Goal: Communication & Community: Ask a question

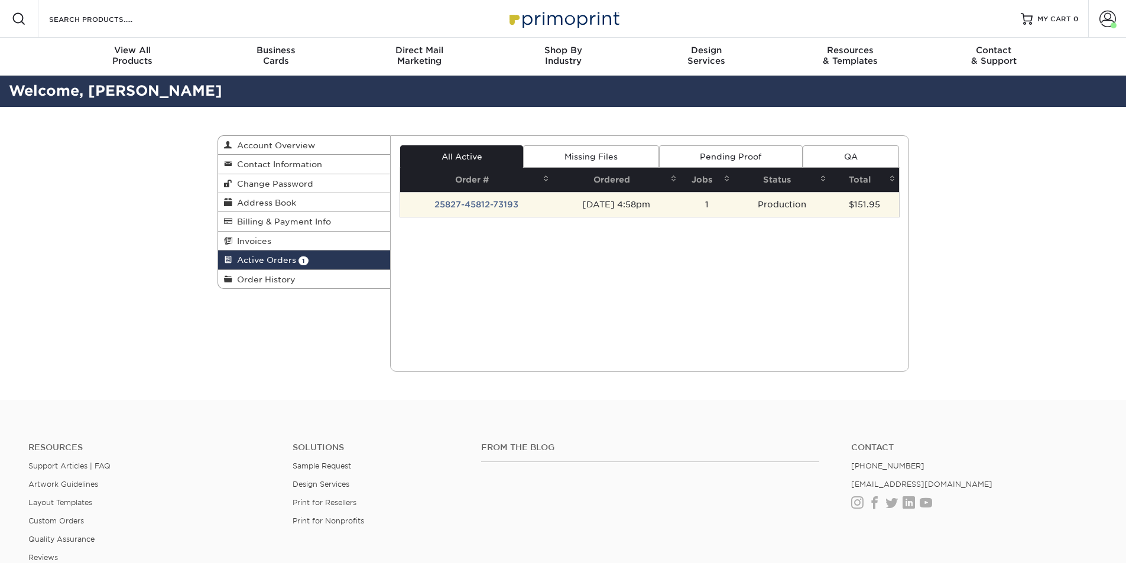
click at [502, 202] on td "25827-45812-73193" at bounding box center [476, 204] width 152 height 25
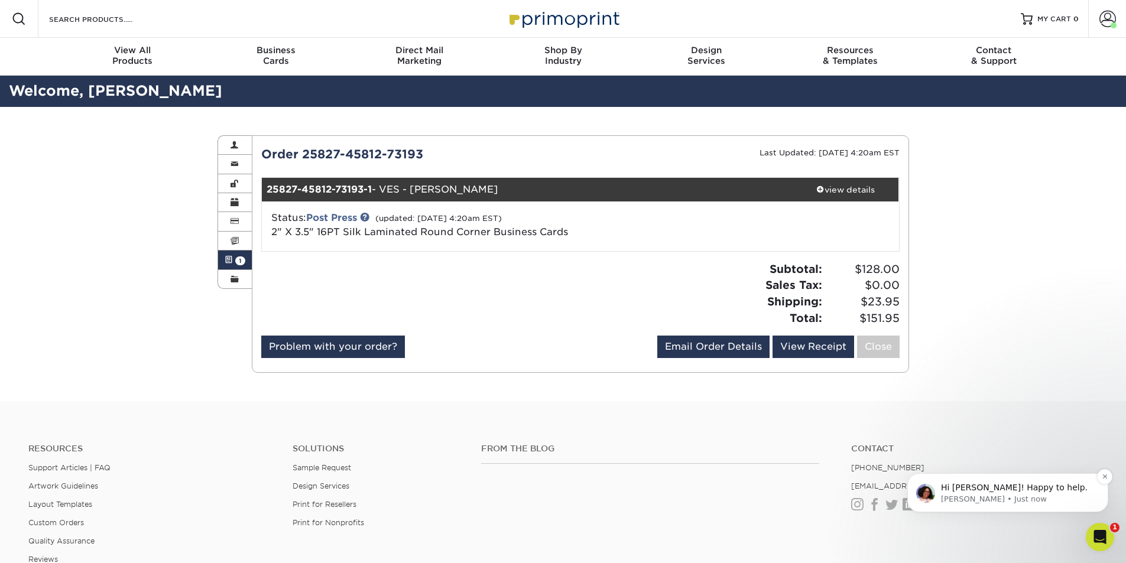
click at [985, 487] on p "Hi [PERSON_NAME]! Happy to help." at bounding box center [1017, 488] width 152 height 12
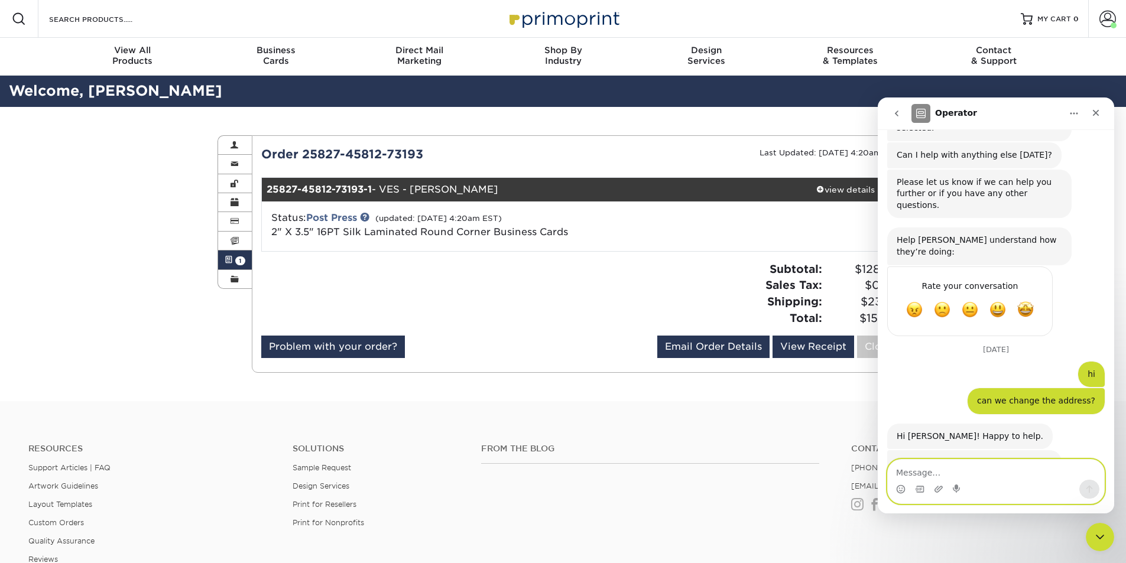
scroll to position [907, 0]
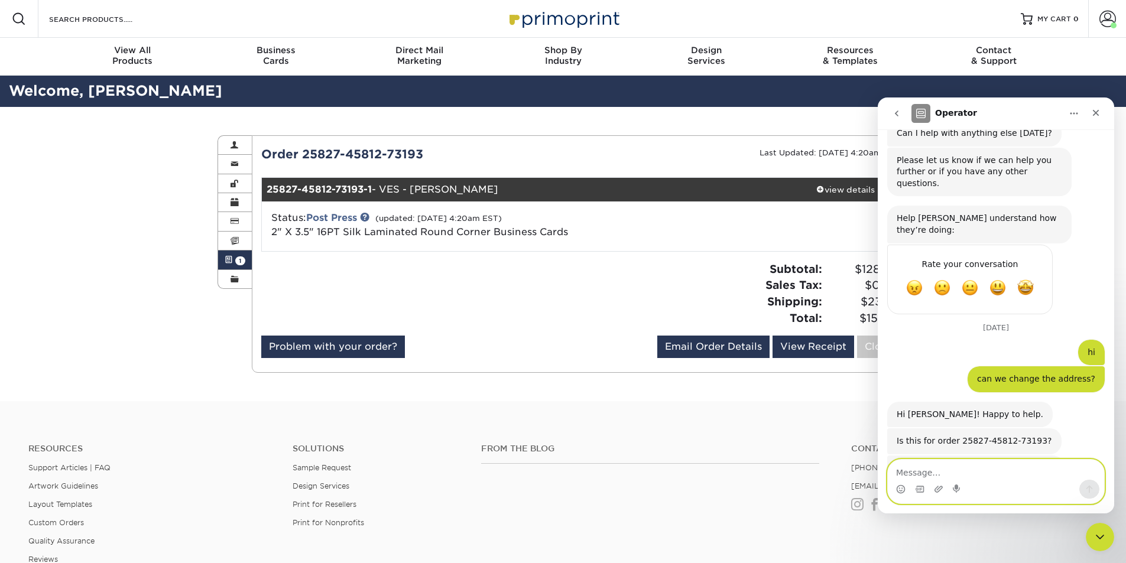
click at [961, 468] on textarea "Message…" at bounding box center [996, 470] width 216 height 20
type textarea "yes"
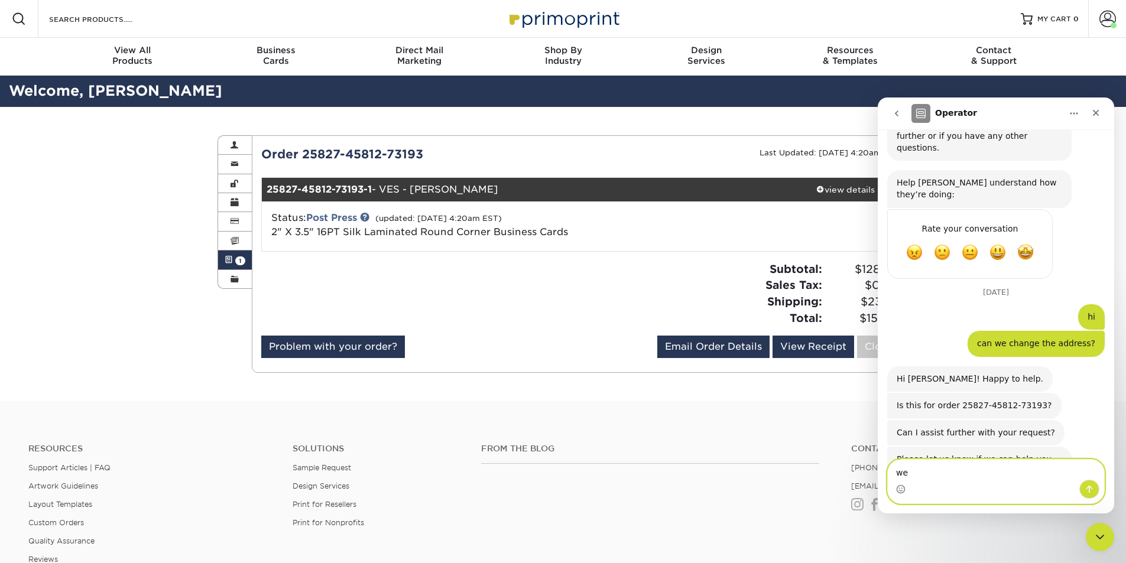
type textarea "w"
type textarea "since the cards are not going to be ready [DATE]"
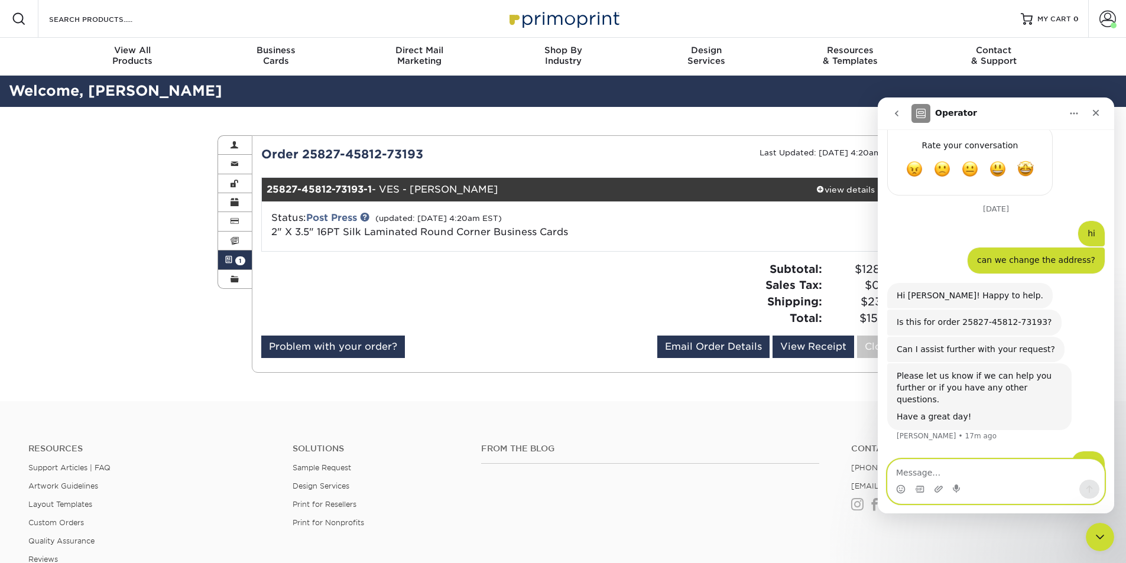
scroll to position [1026, 0]
paste textarea "[PERSON_NAME][GEOGRAPHIC_DATA] [STREET_ADDRESS][US_STATE]"
type textarea "[PERSON_NAME][GEOGRAPHIC_DATA] [STREET_ADDRESS][US_STATE]"
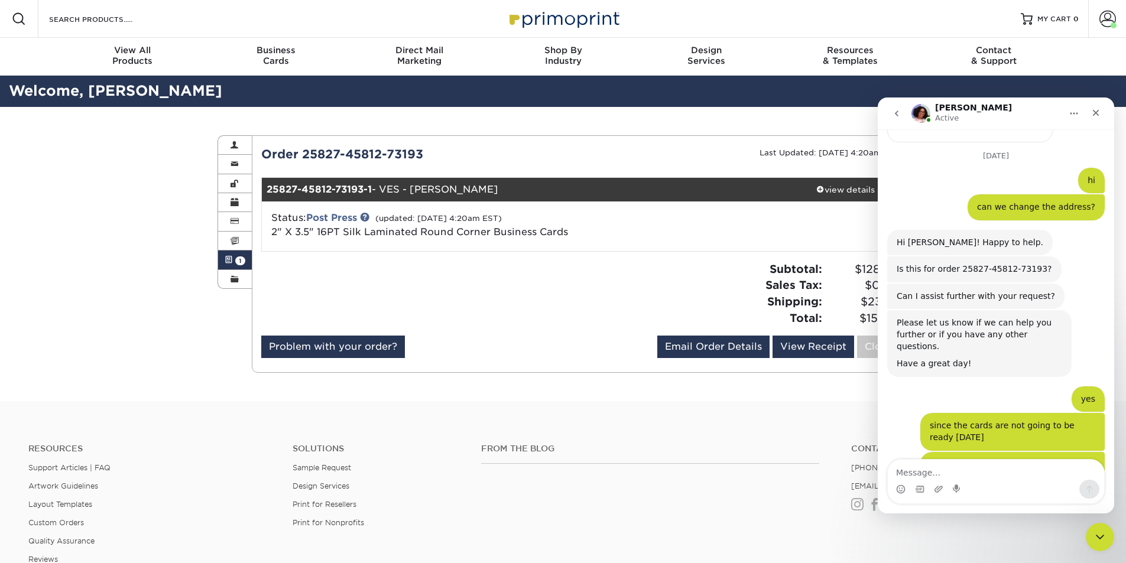
scroll to position [1078, 0]
click at [591, 259] on div "Order 25827-45812-73193 Last Updated: [DATE] 4:20am EST 25827-45812-73193-1 - V…" at bounding box center [580, 253] width 638 height 217
click at [934, 476] on textarea "Message…" at bounding box center [996, 470] width 216 height 20
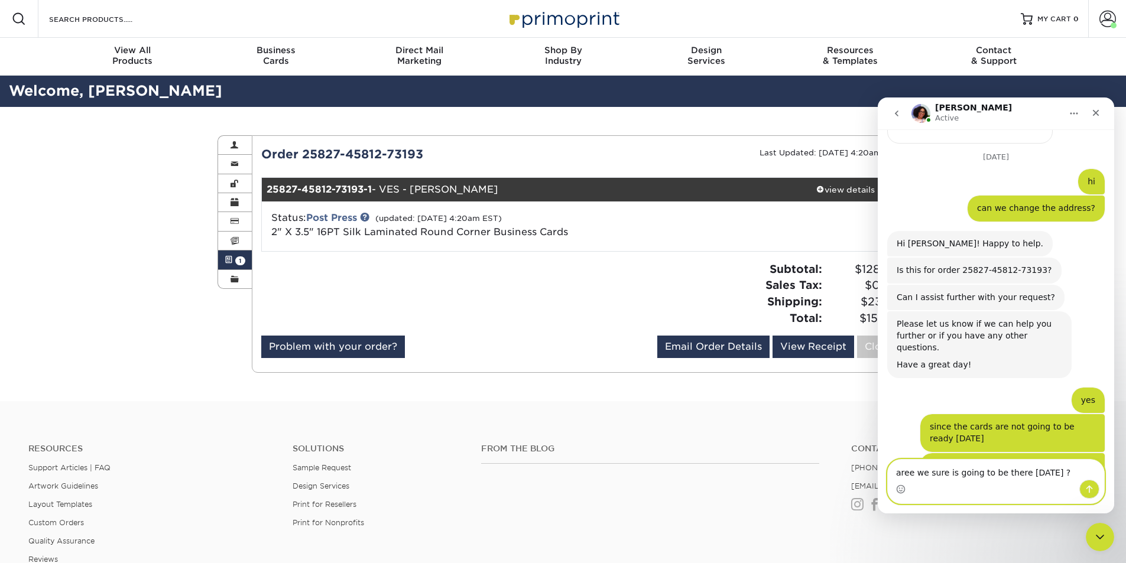
type textarea "aree we sure is going to be there [DATE] ?"
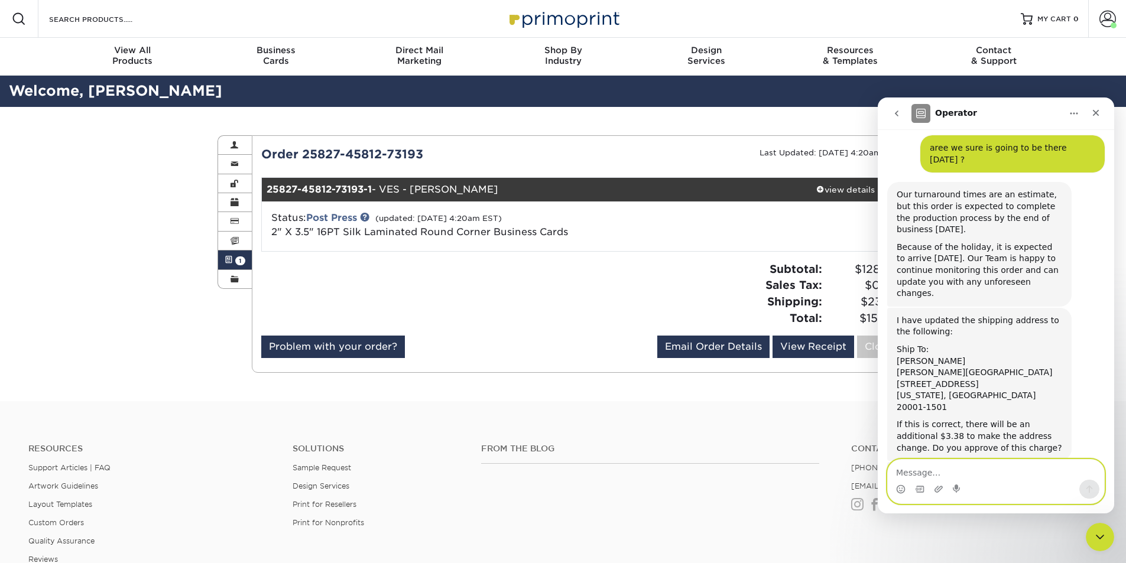
scroll to position [1513, 0]
type textarea "yes"
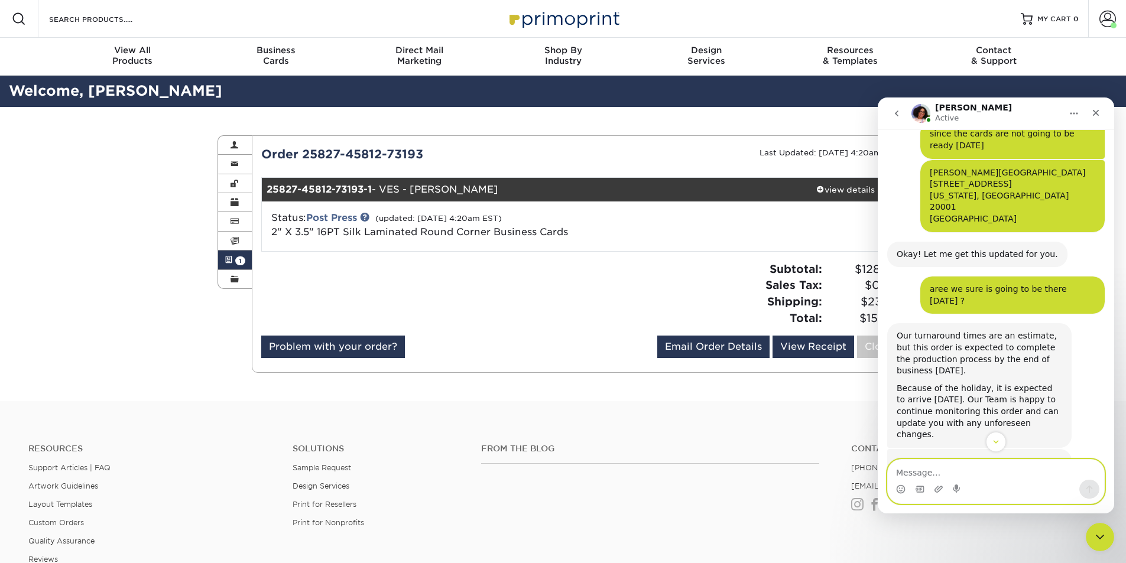
scroll to position [1548, 0]
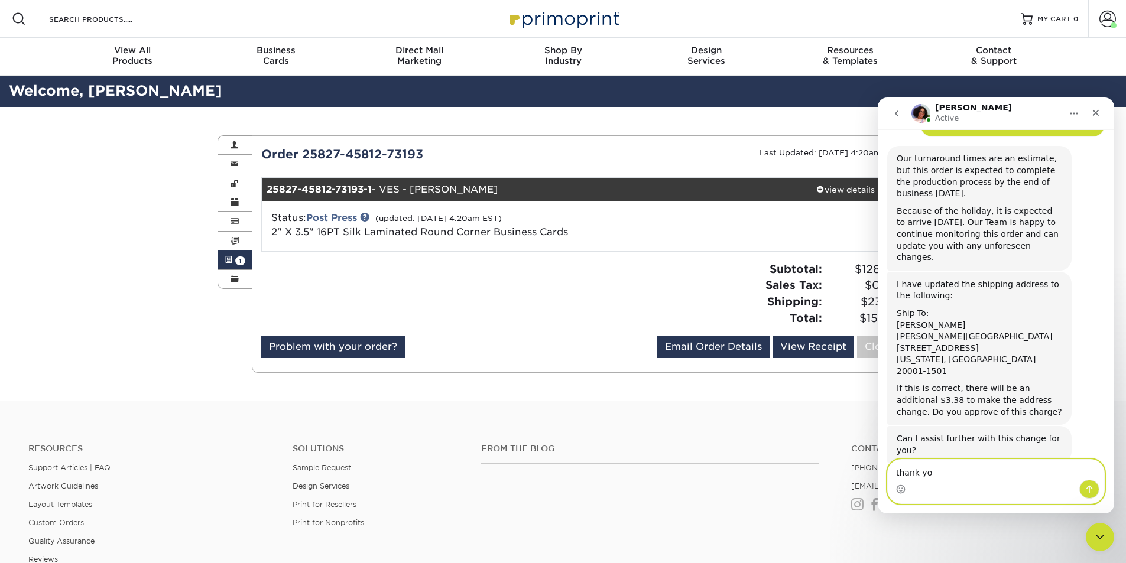
type textarea "thank you"
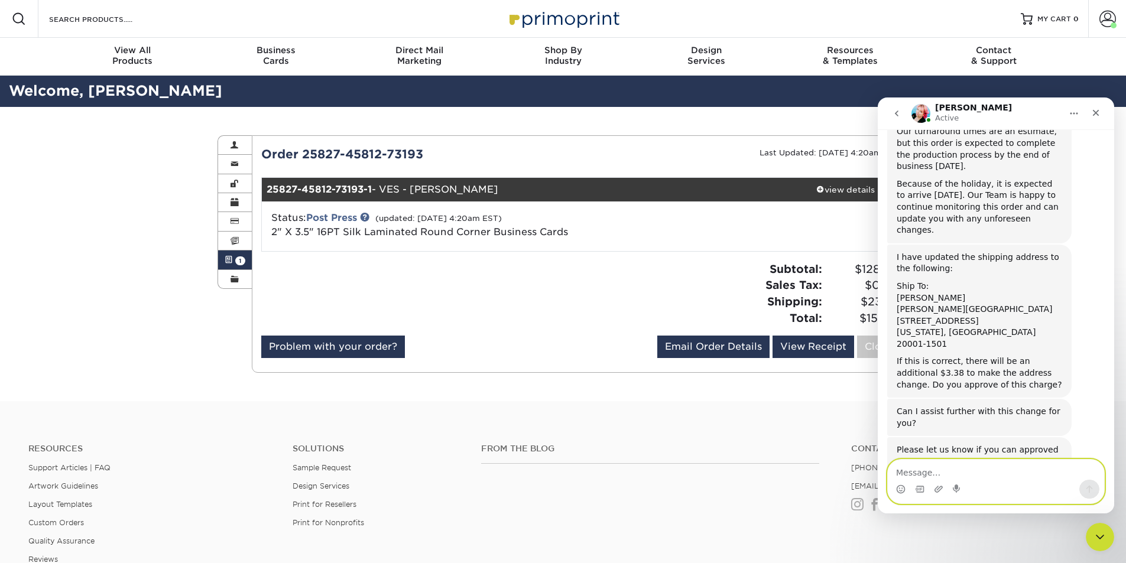
scroll to position [1661, 0]
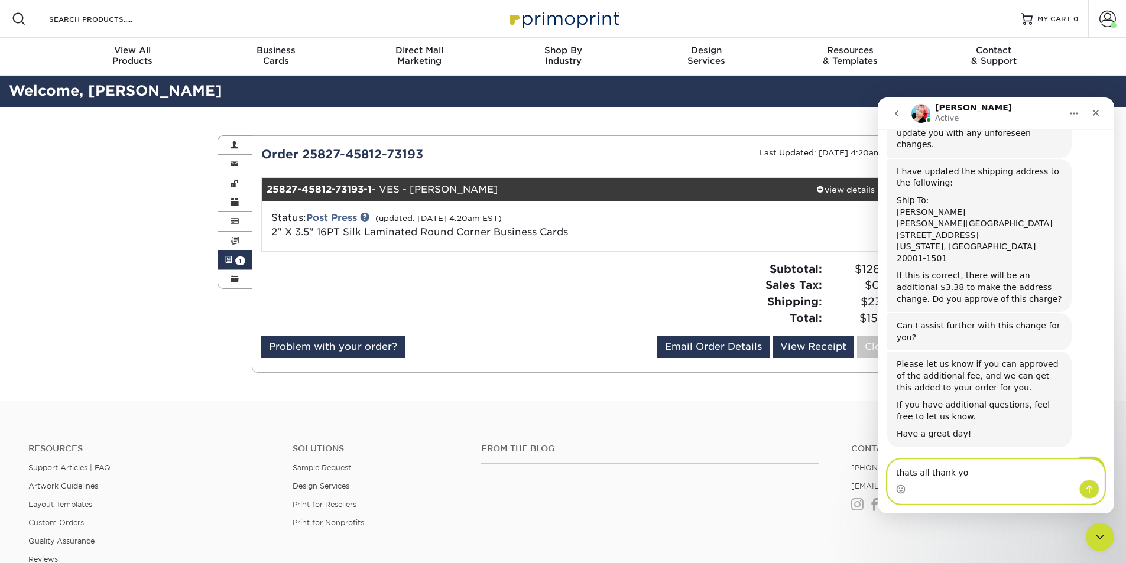
type textarea "thats all thank you"
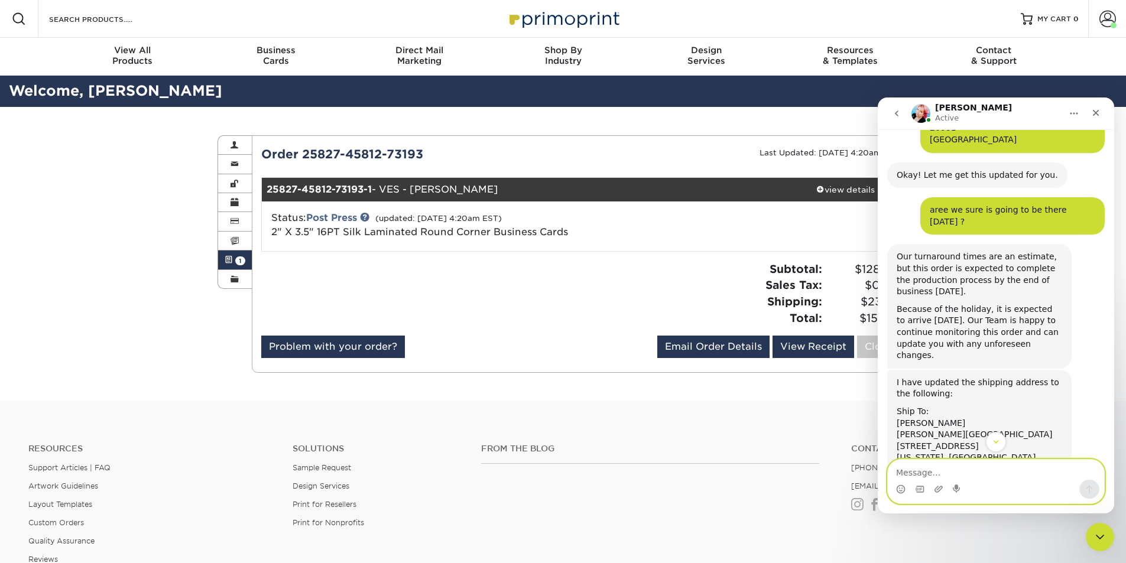
scroll to position [1401, 0]
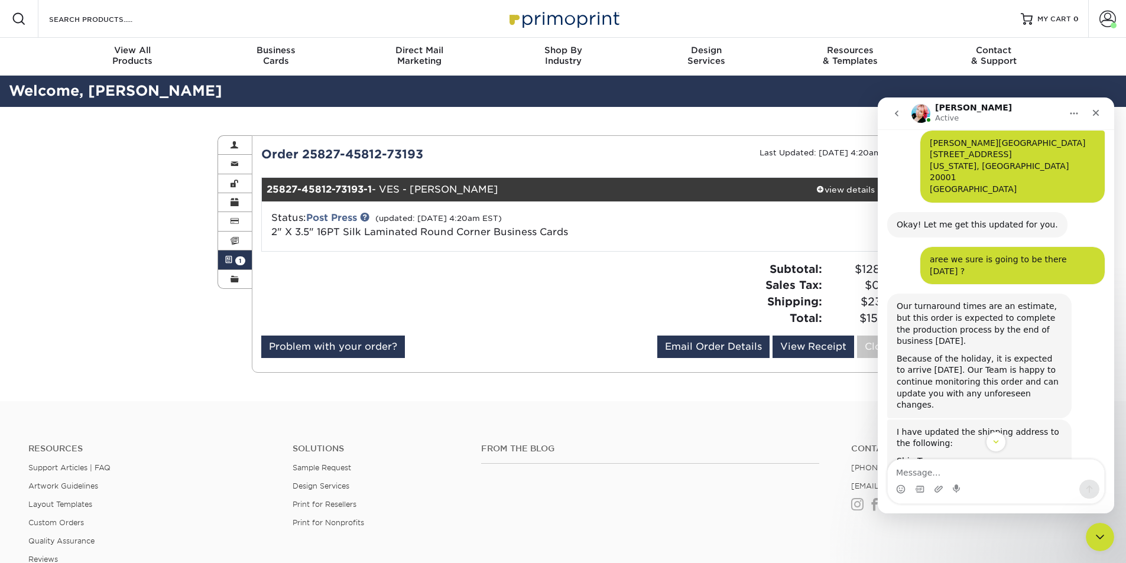
click at [899, 479] on div "[PERSON_NAME][GEOGRAPHIC_DATA]" at bounding box center [978, 485] width 165 height 12
drag, startPoint x: 899, startPoint y: 346, endPoint x: 955, endPoint y: 352, distance: 56.4
click at [955, 427] on div "I have updated the shipping address to the following: Ship To: [PERSON_NAME] [P…" at bounding box center [978, 496] width 165 height 139
copy div "[PERSON_NAME][GEOGRAPHIC_DATA] [STREET_ADDRESS]"
click at [1026, 473] on textarea "Message…" at bounding box center [996, 470] width 216 height 20
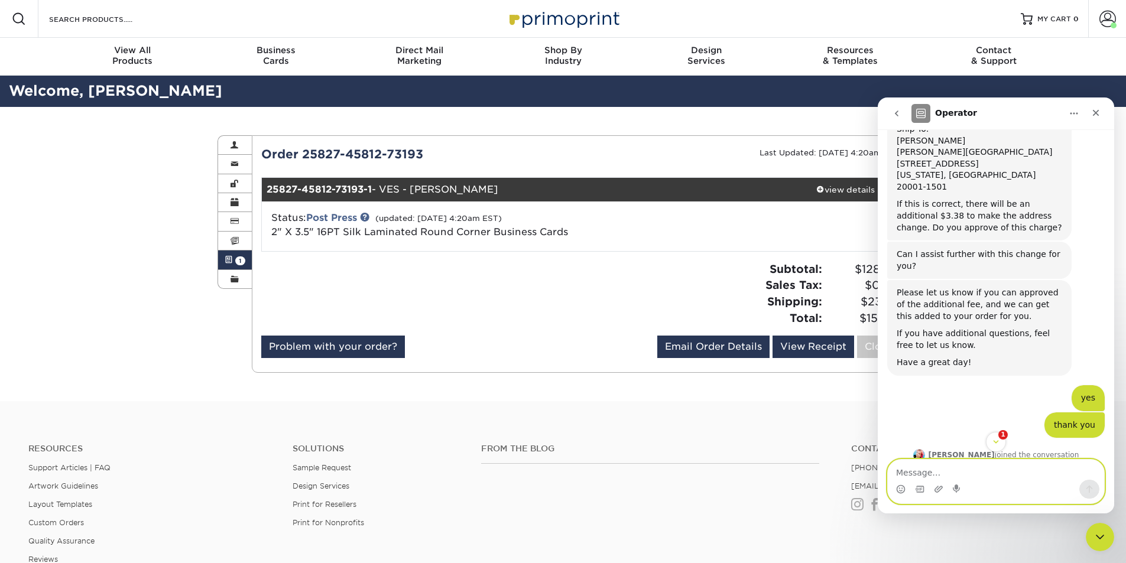
scroll to position [1762, 0]
